Goal: Information Seeking & Learning: Learn about a topic

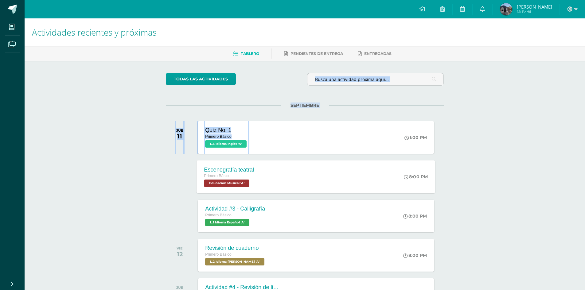
drag, startPoint x: 268, startPoint y: 125, endPoint x: 301, endPoint y: 161, distance: 48.7
click at [301, 161] on div "todas las Actividades No tienes actividades Échale un vistazo a los demás perío…" at bounding box center [304, 225] width 302 height 328
click at [279, 173] on div "Escenografía teatral Primero Básico Educación Musical 'A' 8:00 PM Escenografía …" at bounding box center [316, 176] width 239 height 33
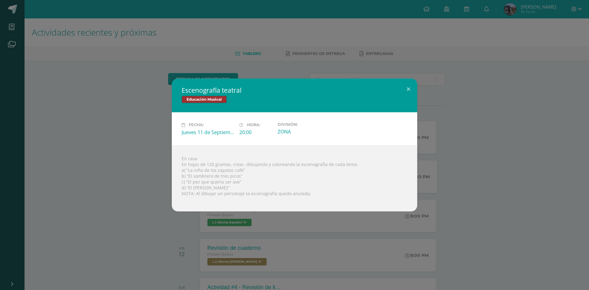
click at [512, 96] on div "Escenografía teatral Educación Musical Fecha: Jueves 11 de Septiembre Hora: 20:…" at bounding box center [294, 145] width 585 height 133
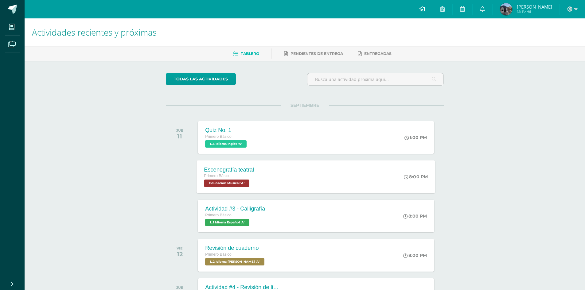
click at [423, 9] on icon at bounding box center [422, 9] width 6 height 6
click at [422, 17] on link at bounding box center [422, 9] width 21 height 18
